Goal: Task Accomplishment & Management: Use online tool/utility

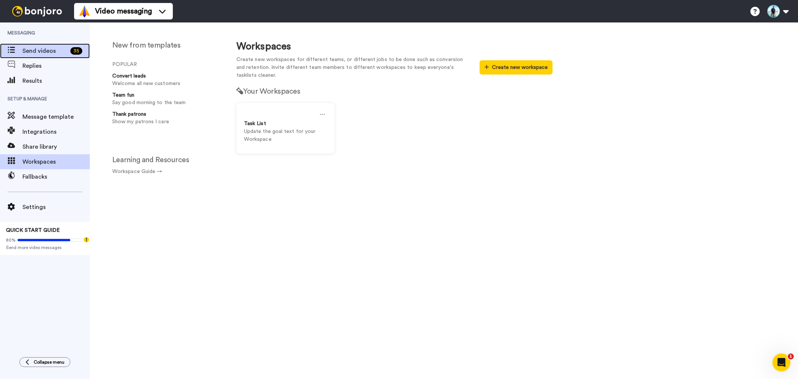
click at [31, 52] on span "Send videos" at bounding box center [44, 50] width 45 height 9
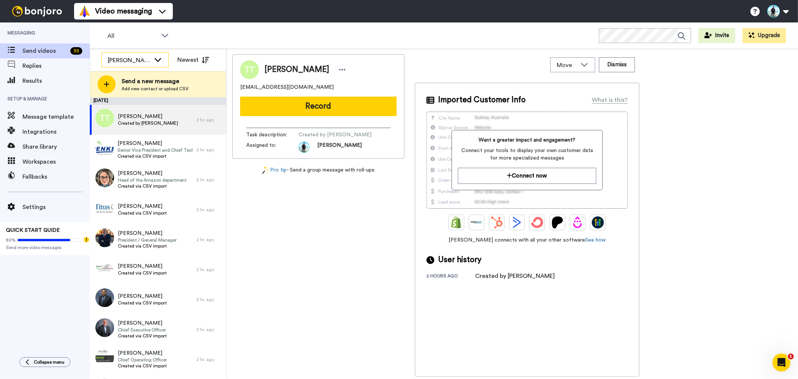
click at [159, 59] on icon at bounding box center [157, 59] width 9 height 7
click at [147, 75] on li "All members" at bounding box center [134, 76] width 67 height 12
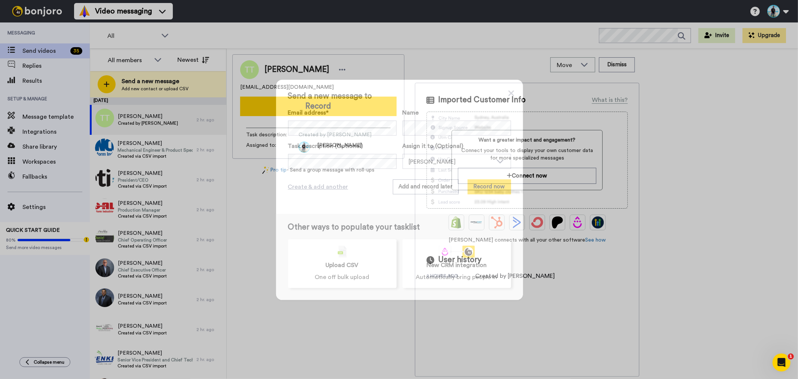
click at [512, 92] on div "Send a new message to Email address* Todd Thanhauser <toddthanhauser@gmail.com>…" at bounding box center [399, 147] width 247 height 134
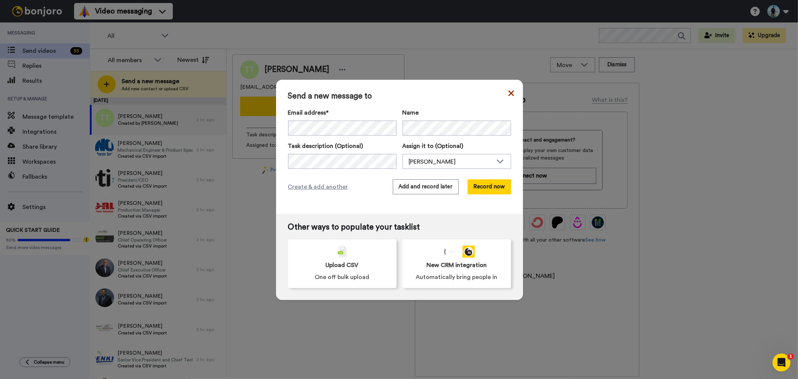
click at [508, 95] on icon at bounding box center [511, 93] width 6 height 6
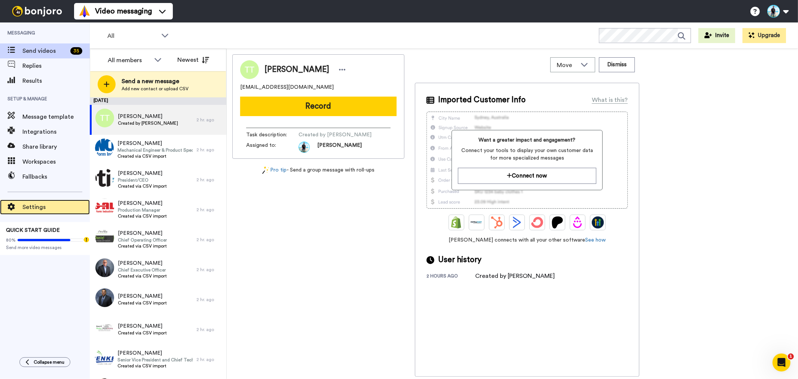
click at [37, 206] on span "Settings" at bounding box center [55, 206] width 67 height 9
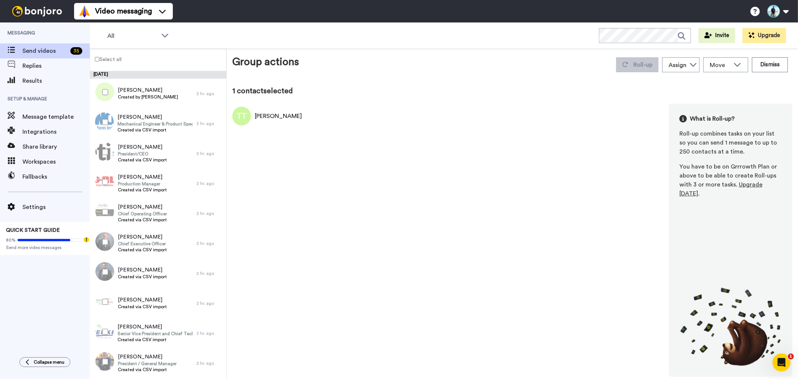
click at [97, 65] on div "Select all" at bounding box center [158, 60] width 137 height 22
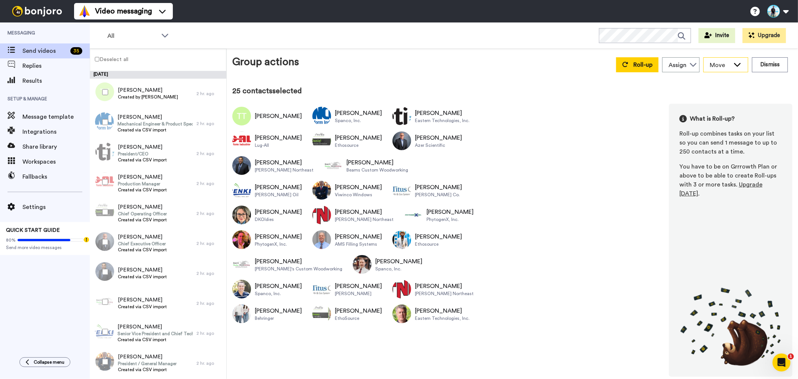
click at [739, 65] on icon at bounding box center [737, 64] width 9 height 7
click at [171, 35] on div "All" at bounding box center [138, 35] width 74 height 15
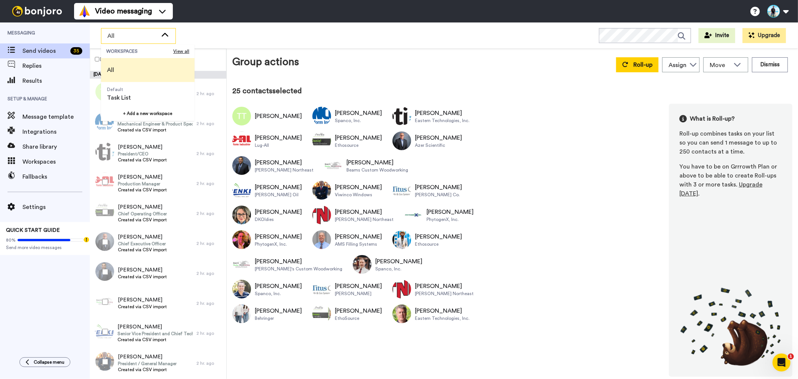
click at [435, 38] on div "All WORKSPACES View all All Default Task List + Add a new workspace Invite Upgr…" at bounding box center [444, 35] width 708 height 26
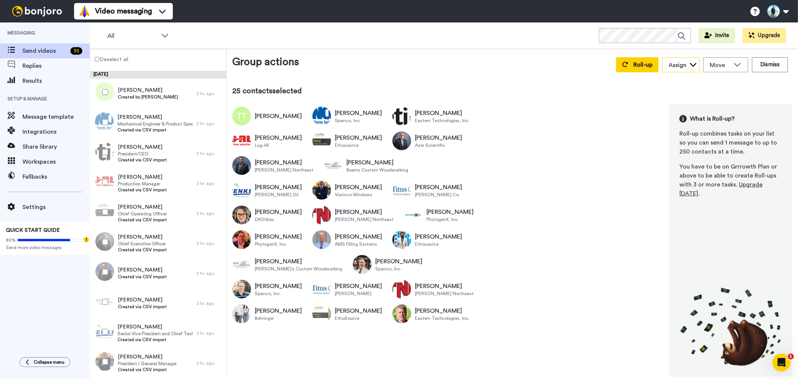
click at [680, 65] on div "Assign" at bounding box center [677, 65] width 18 height 9
click at [732, 68] on div "Move" at bounding box center [726, 65] width 44 height 14
drag, startPoint x: 142, startPoint y: 88, endPoint x: 404, endPoint y: 59, distance: 263.8
click at [404, 59] on div "Group actions Roll-up Assign Todd Thanhauser Move WORKSPACES View all Default T…" at bounding box center [512, 64] width 560 height 21
click at [117, 60] on label "Deselect all" at bounding box center [109, 59] width 38 height 9
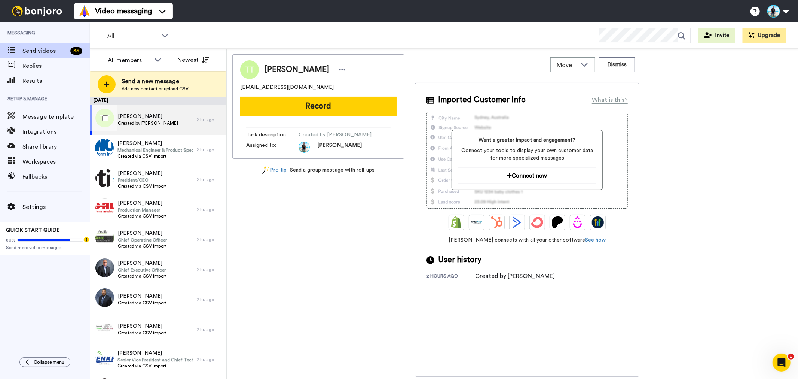
click at [196, 118] on div "2 hr. ago" at bounding box center [209, 120] width 26 height 6
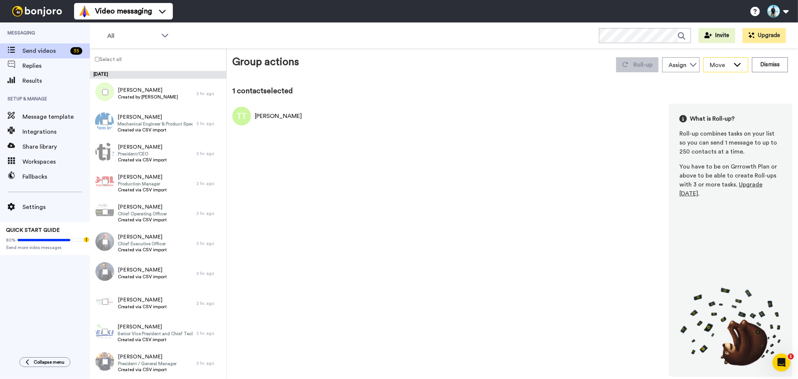
click at [730, 66] on span "Move" at bounding box center [720, 65] width 20 height 9
click at [691, 65] on icon at bounding box center [692, 64] width 7 height 7
click at [556, 165] on div "Todd Thanhauser What is Roll-up? Roll-up combines tasks on your list so you can…" at bounding box center [512, 240] width 560 height 273
click at [25, 34] on span "Messaging" at bounding box center [45, 32] width 90 height 21
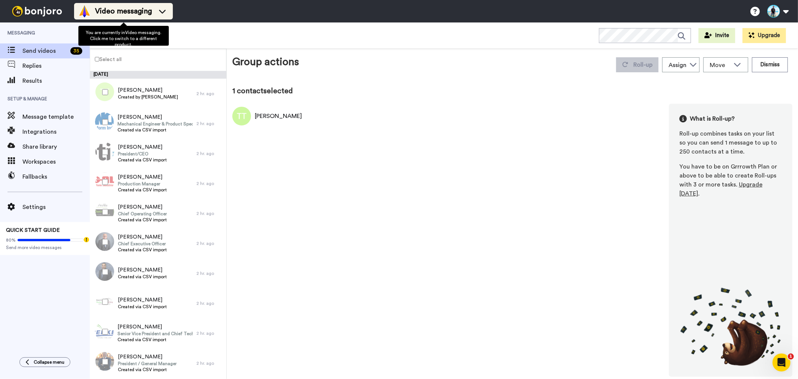
click at [140, 6] on span "Video messaging" at bounding box center [123, 11] width 57 height 10
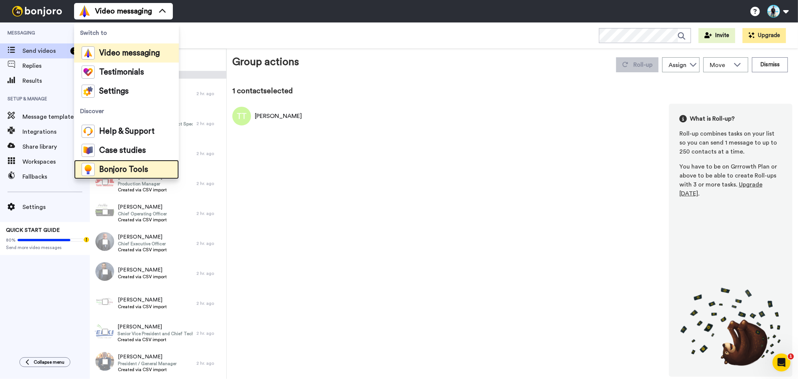
click at [139, 172] on span "Bonjoro Tools" at bounding box center [123, 169] width 49 height 7
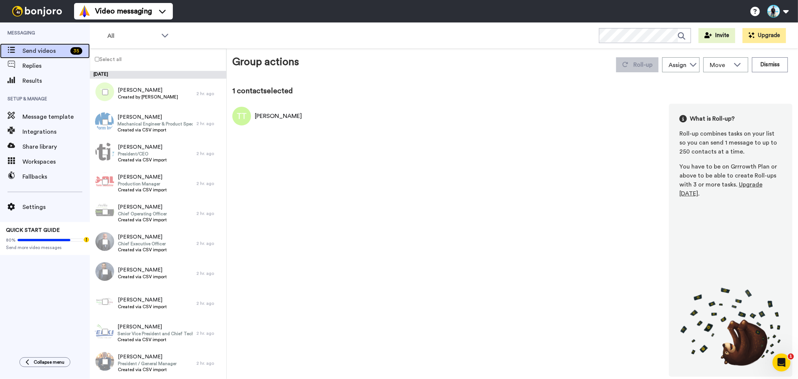
click at [42, 53] on span "Send videos" at bounding box center [44, 50] width 45 height 9
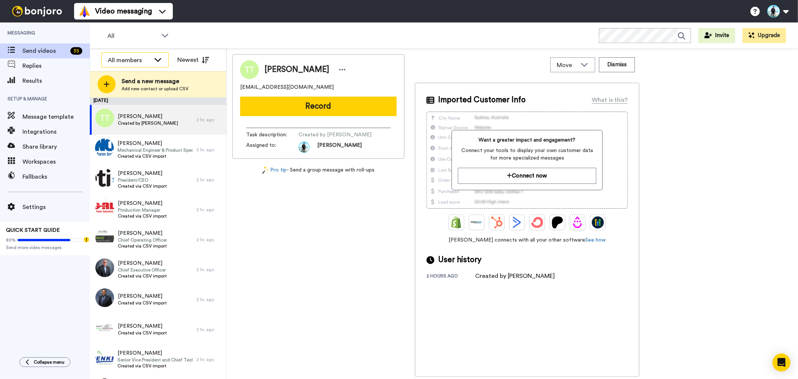
click at [156, 62] on icon at bounding box center [157, 59] width 9 height 7
click at [171, 42] on div "All" at bounding box center [138, 35] width 74 height 15
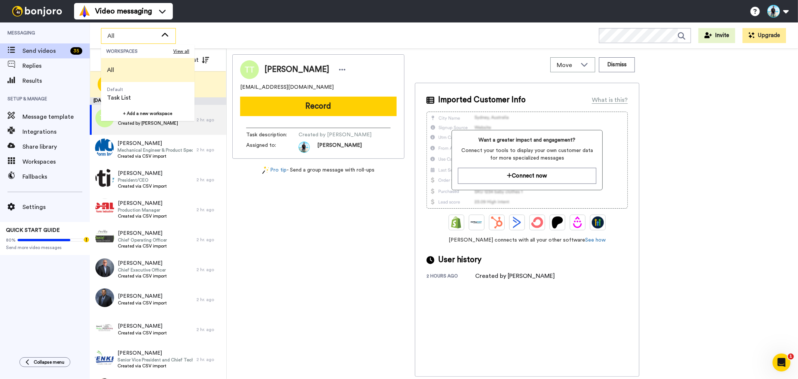
click at [292, 34] on div "All WORKSPACES View all All Default Task List + Add a new workspace Invite Upgr…" at bounding box center [444, 35] width 708 height 26
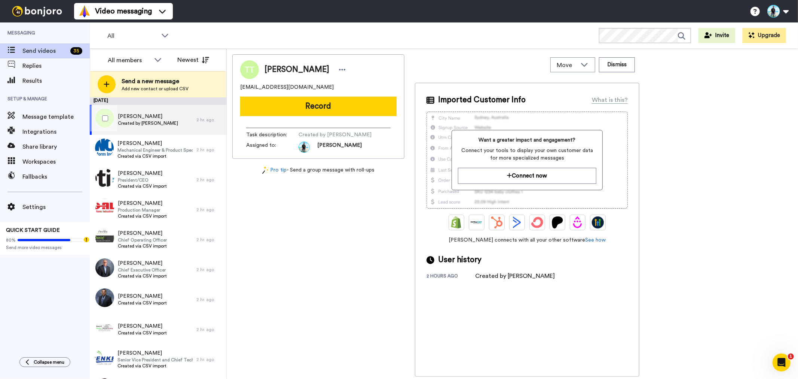
click at [104, 110] on div at bounding box center [103, 118] width 27 height 26
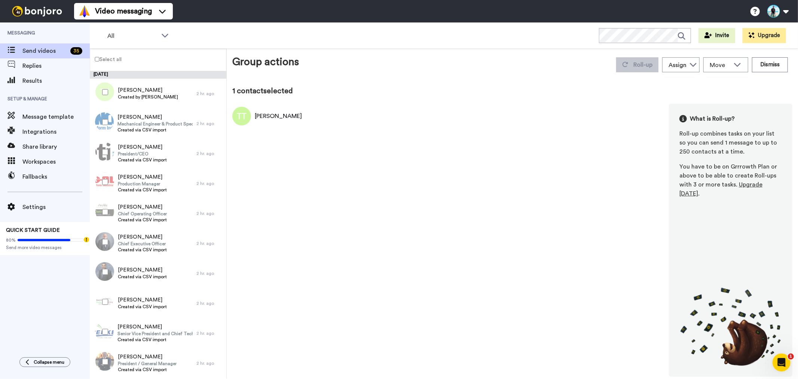
drag, startPoint x: 109, startPoint y: 92, endPoint x: 355, endPoint y: 94, distance: 245.7
click at [355, 94] on div "1 contact selected" at bounding box center [512, 91] width 560 height 10
click at [196, 94] on div "2 hr. ago" at bounding box center [209, 94] width 26 height 6
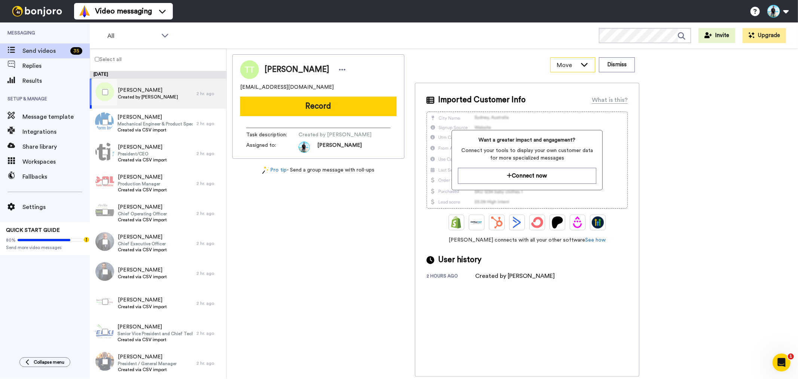
click at [588, 64] on icon at bounding box center [584, 64] width 9 height 7
click at [339, 69] on icon at bounding box center [342, 69] width 7 height 7
click at [99, 62] on label "Select all" at bounding box center [105, 59] width 31 height 9
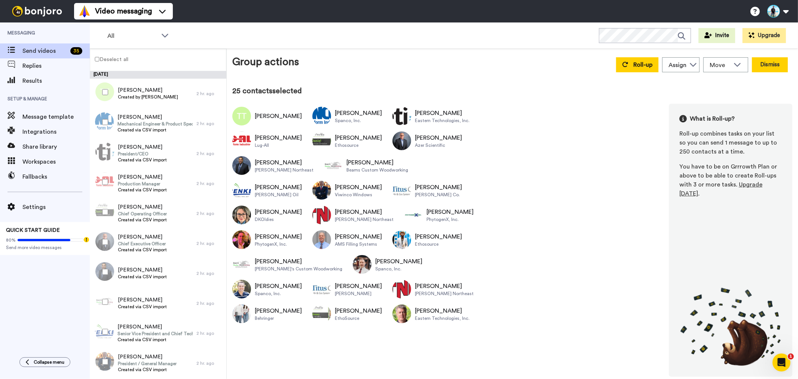
click at [773, 64] on button "Dismiss" at bounding box center [770, 64] width 36 height 15
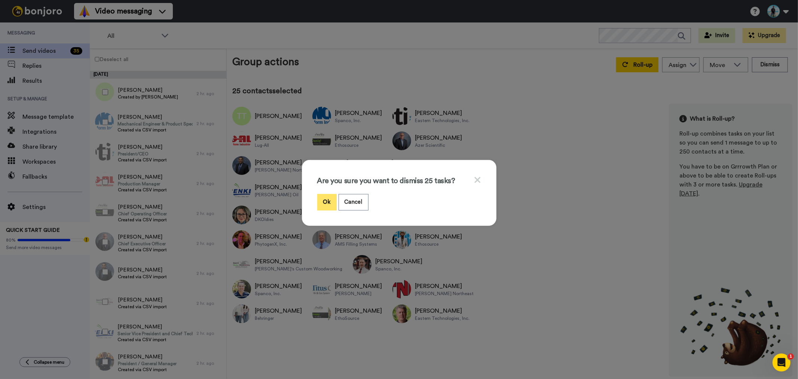
click at [320, 200] on button "Ok" at bounding box center [326, 202] width 19 height 16
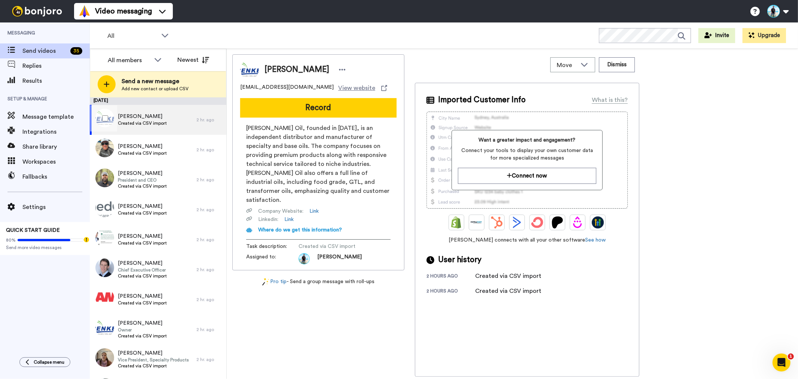
click at [103, 111] on div at bounding box center [103, 118] width 27 height 26
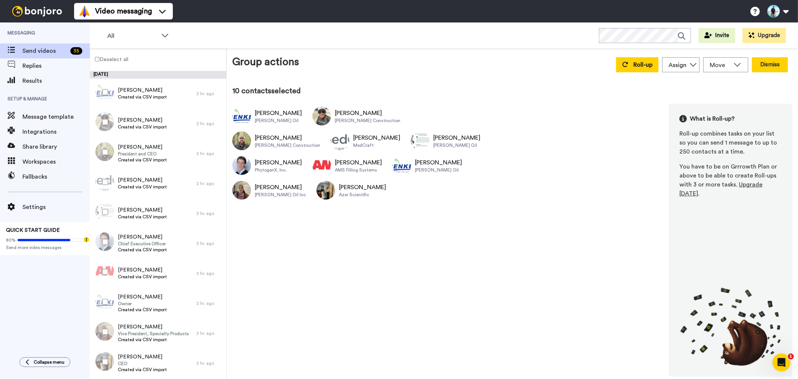
click at [771, 65] on button "Dismiss" at bounding box center [770, 64] width 36 height 15
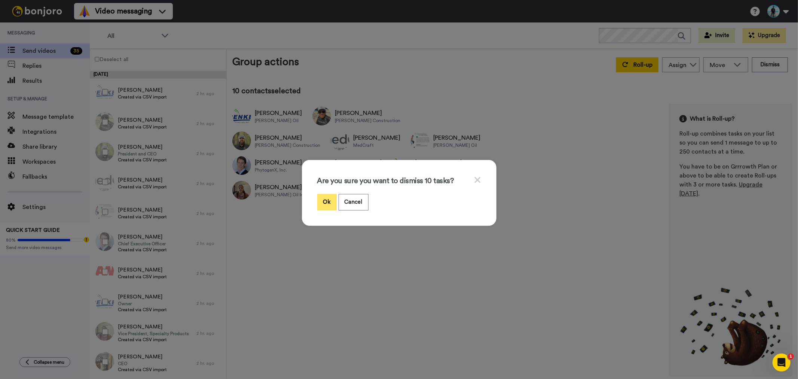
click at [326, 199] on button "Ok" at bounding box center [326, 202] width 19 height 16
